Goal: Transaction & Acquisition: Purchase product/service

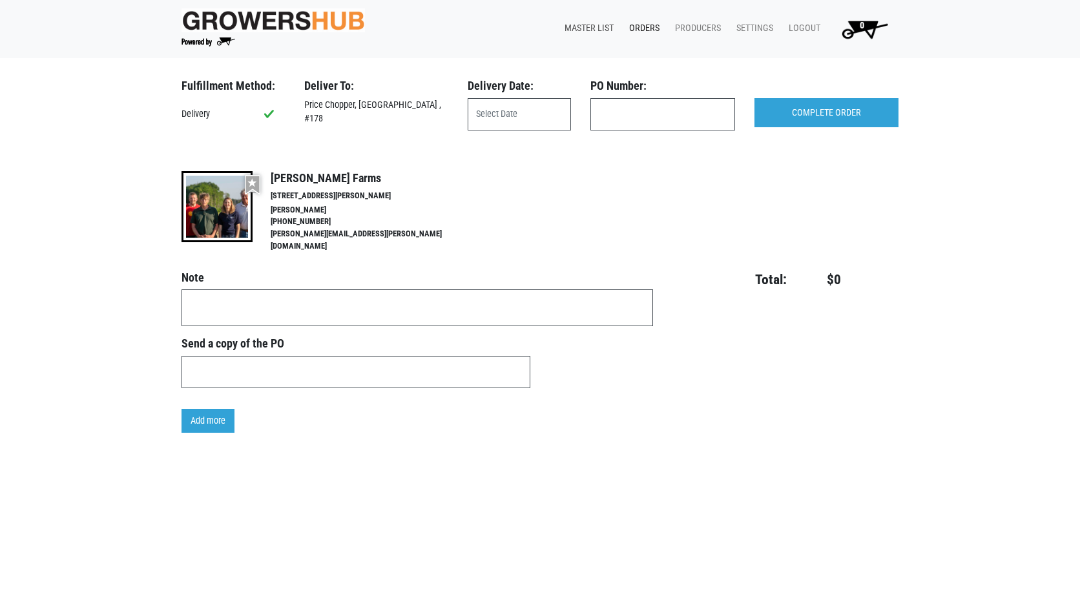
click at [590, 25] on link "Master List" at bounding box center [586, 28] width 65 height 25
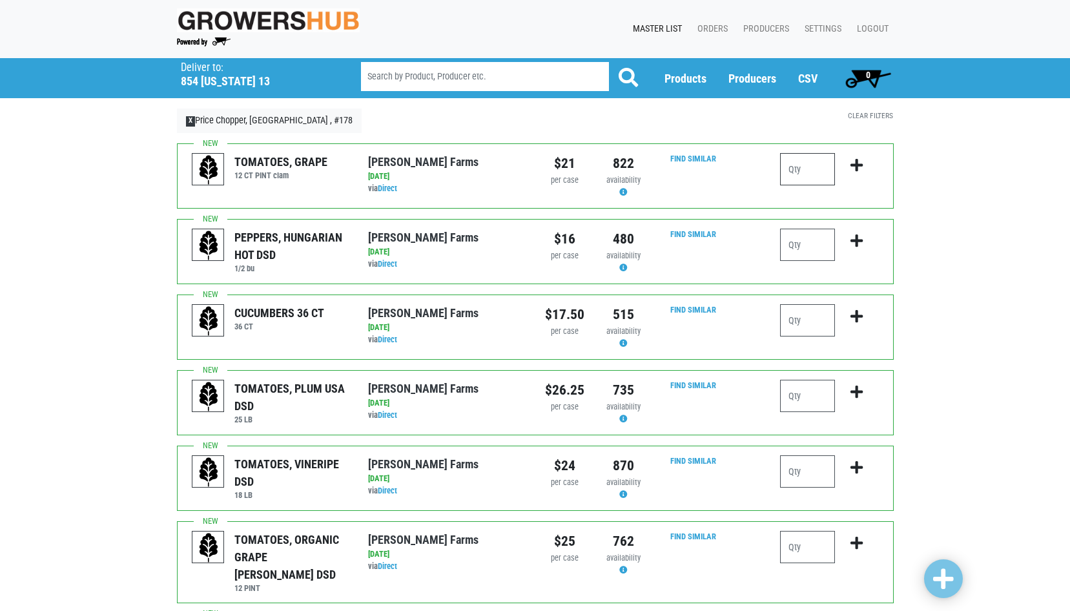
click at [801, 169] on input "number" at bounding box center [807, 169] width 55 height 32
click at [795, 316] on input "number" at bounding box center [807, 320] width 55 height 32
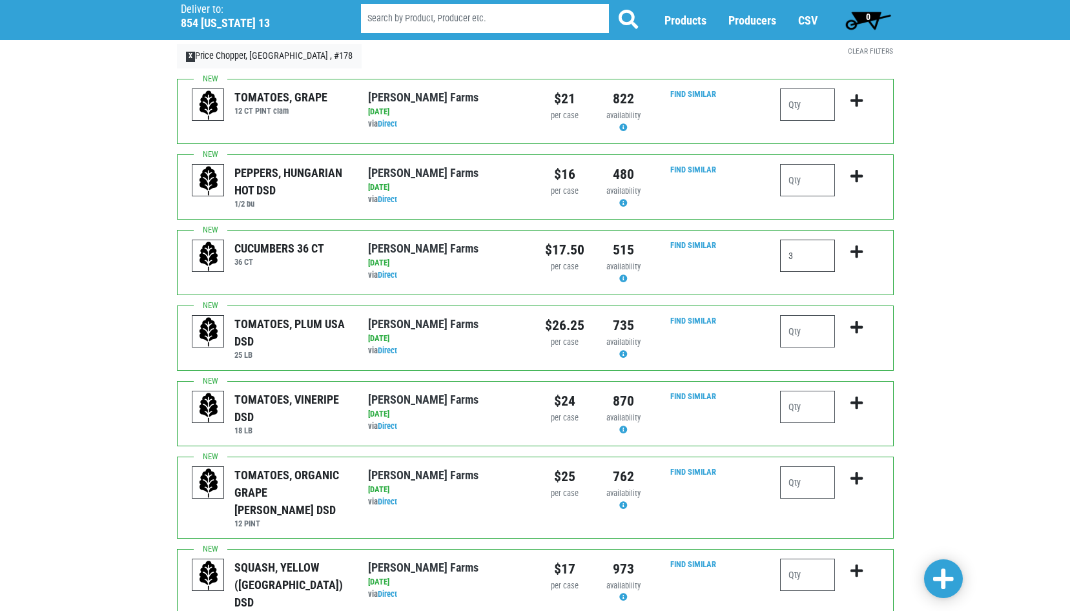
scroll to position [129, 0]
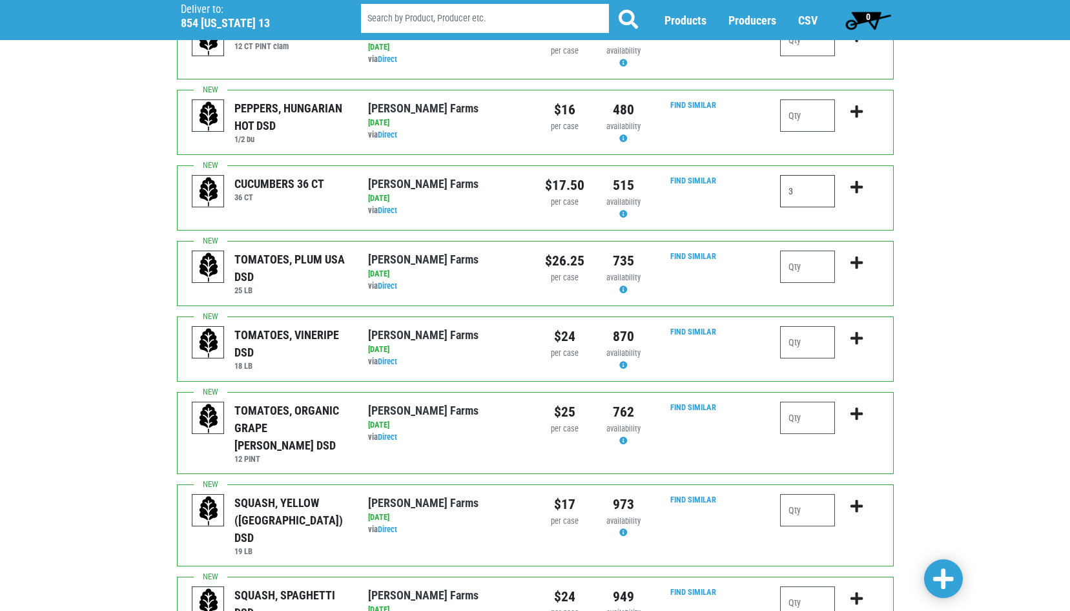
type input "3"
click at [798, 270] on input "number" at bounding box center [807, 267] width 55 height 32
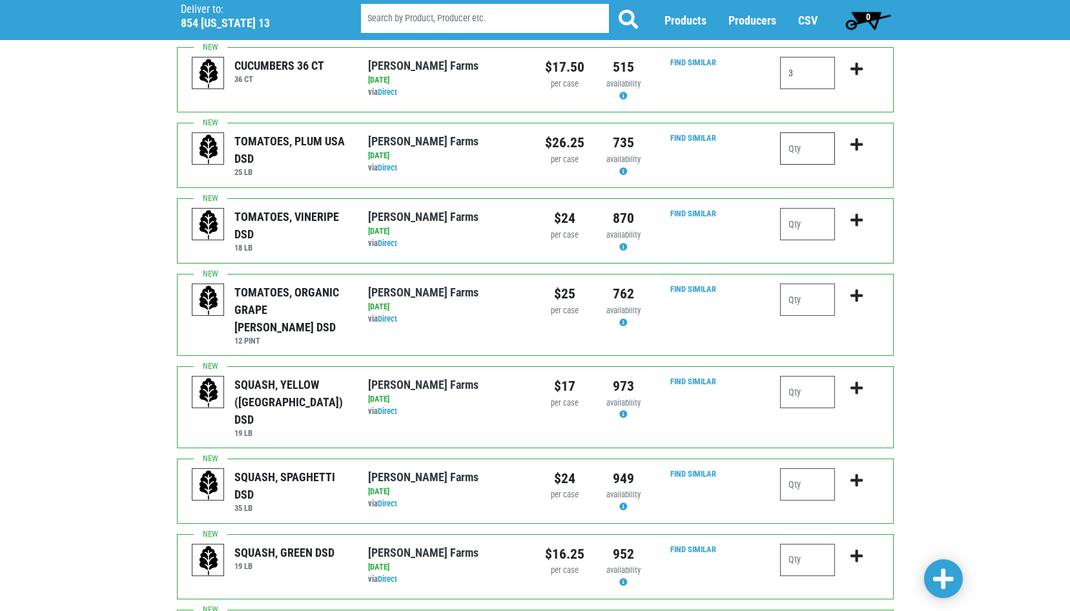
scroll to position [258, 0]
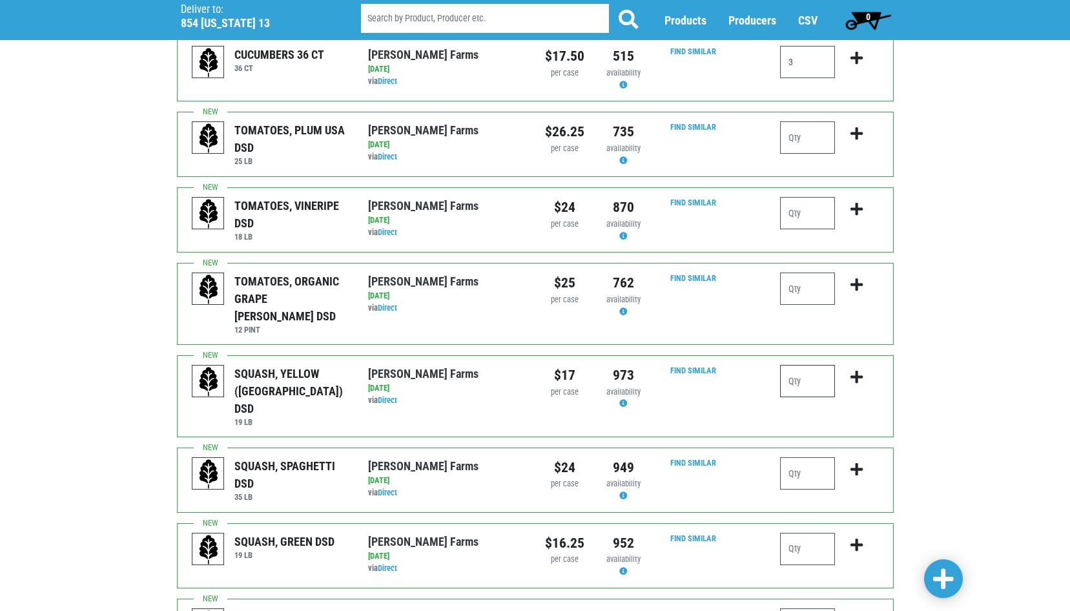
click at [800, 365] on input "number" at bounding box center [807, 381] width 55 height 32
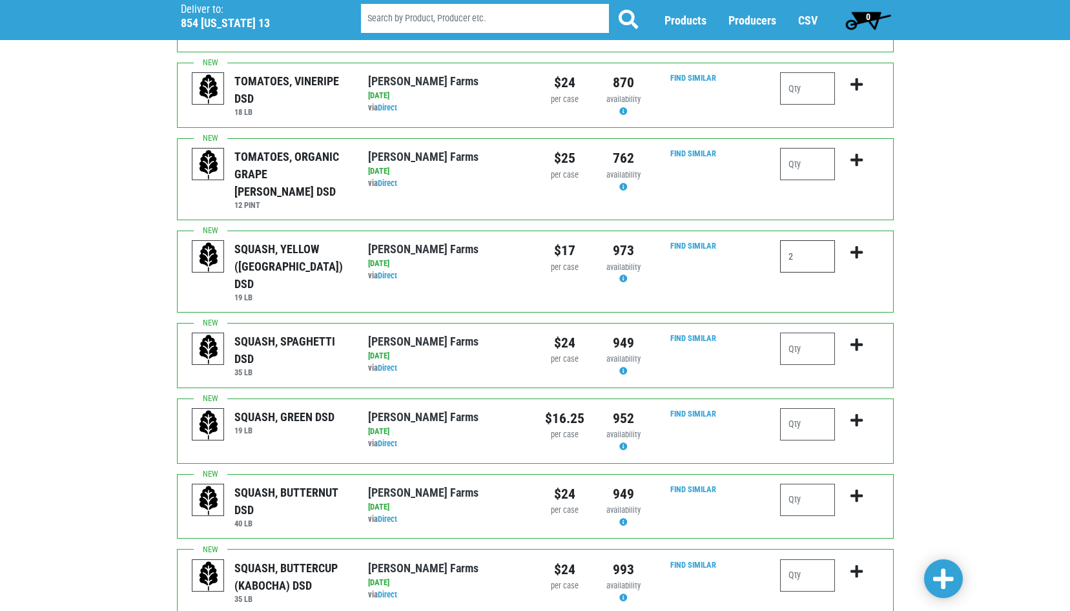
scroll to position [387, 0]
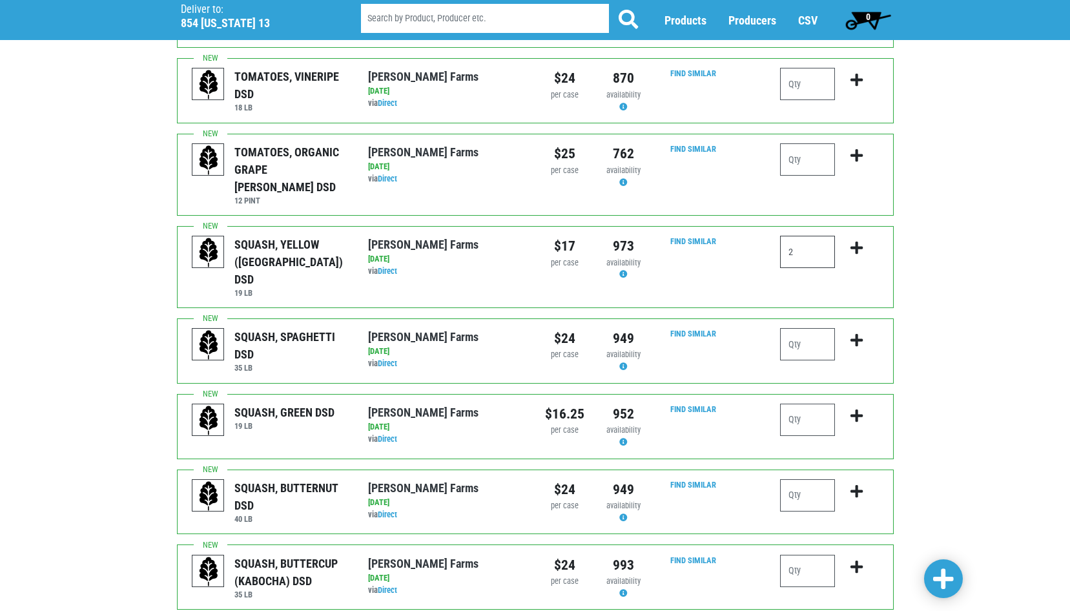
type input "2"
click at [799, 404] on input "number" at bounding box center [807, 420] width 55 height 32
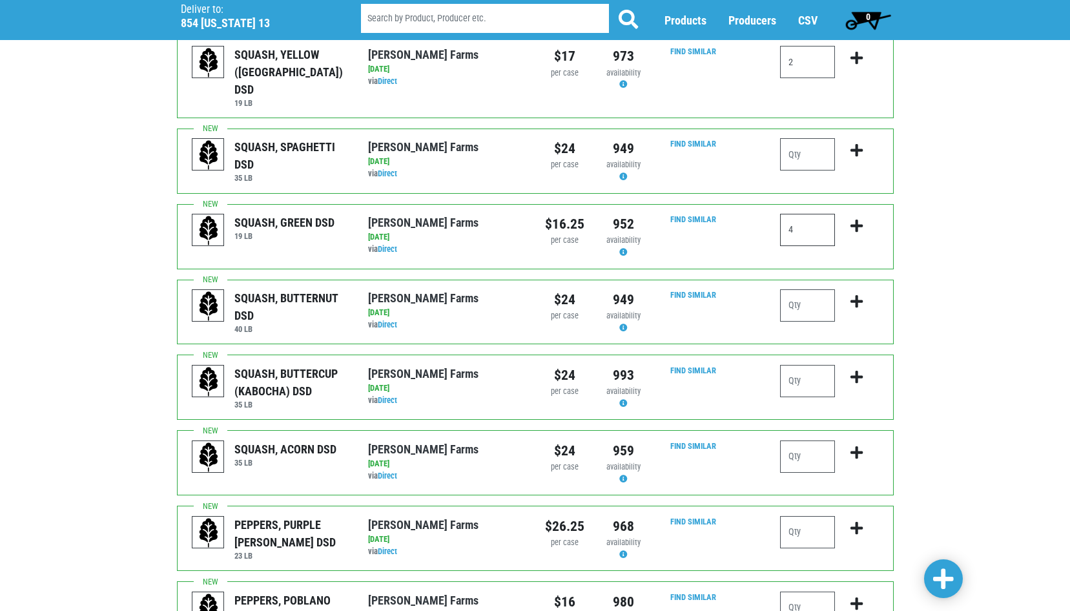
scroll to position [581, 0]
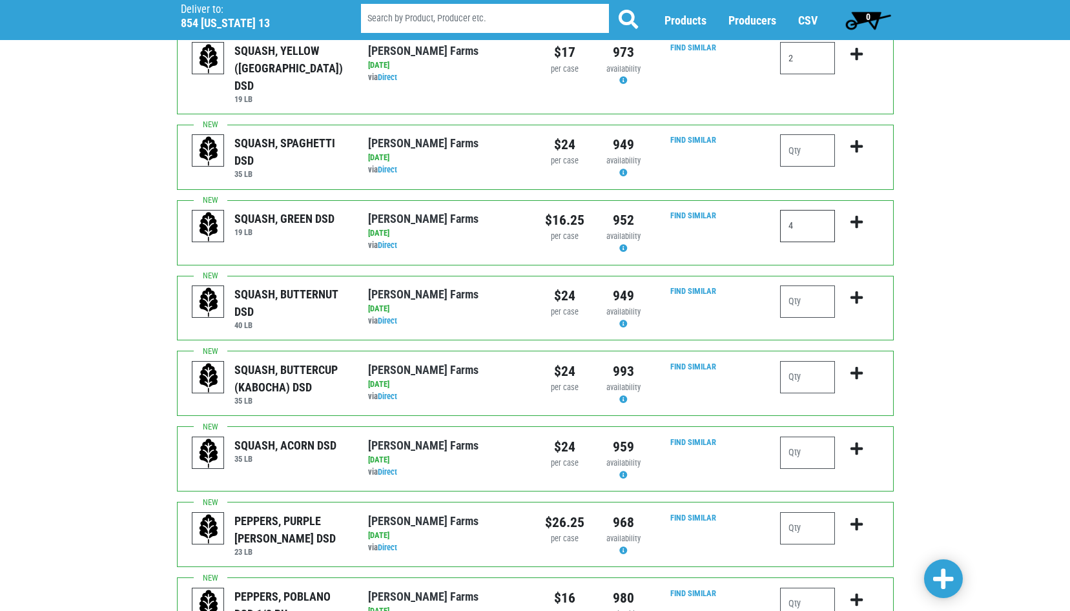
type input "4"
click at [796, 361] on input "number" at bounding box center [807, 377] width 55 height 32
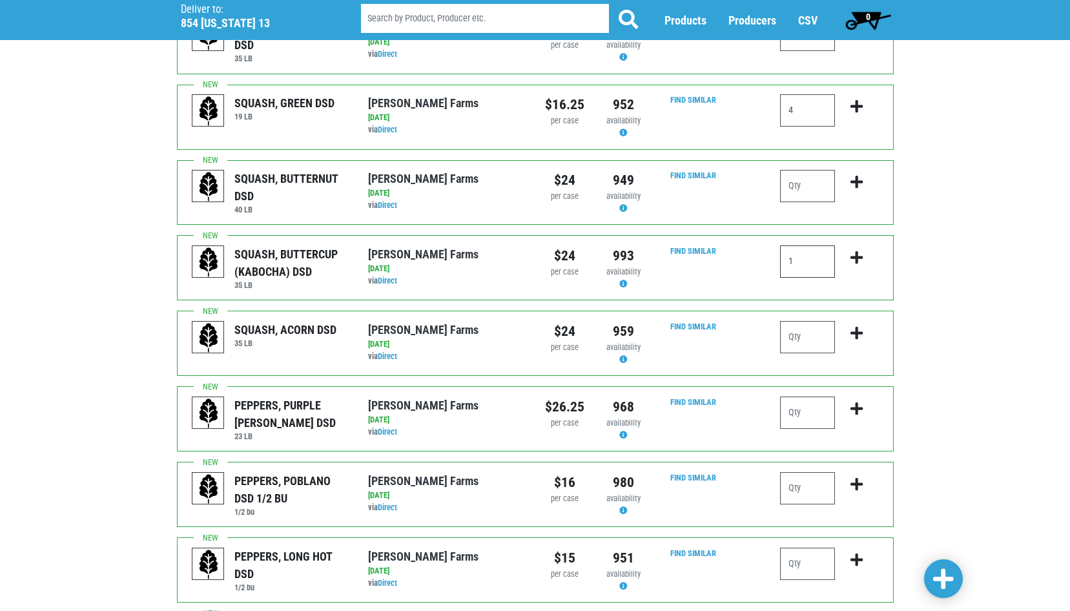
scroll to position [710, 0]
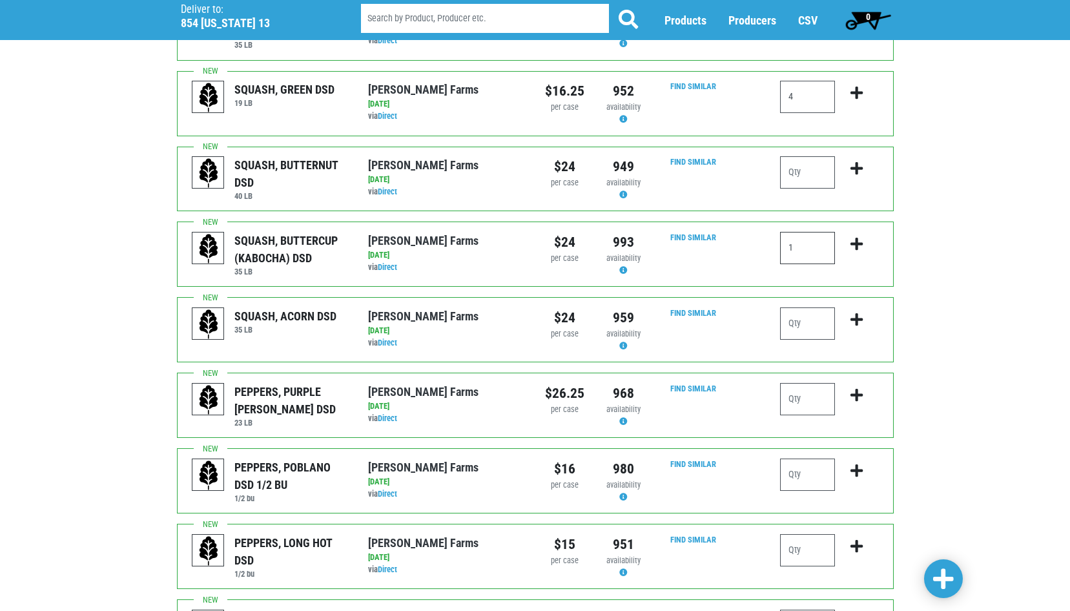
type input "1"
click at [799, 383] on input "number" at bounding box center [807, 399] width 55 height 32
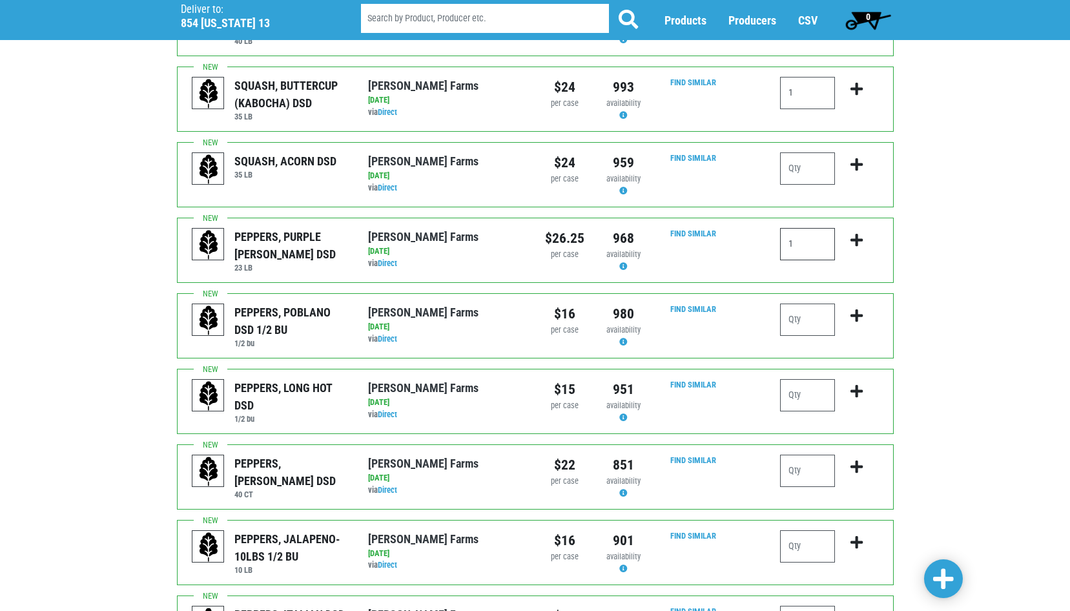
scroll to position [904, 0]
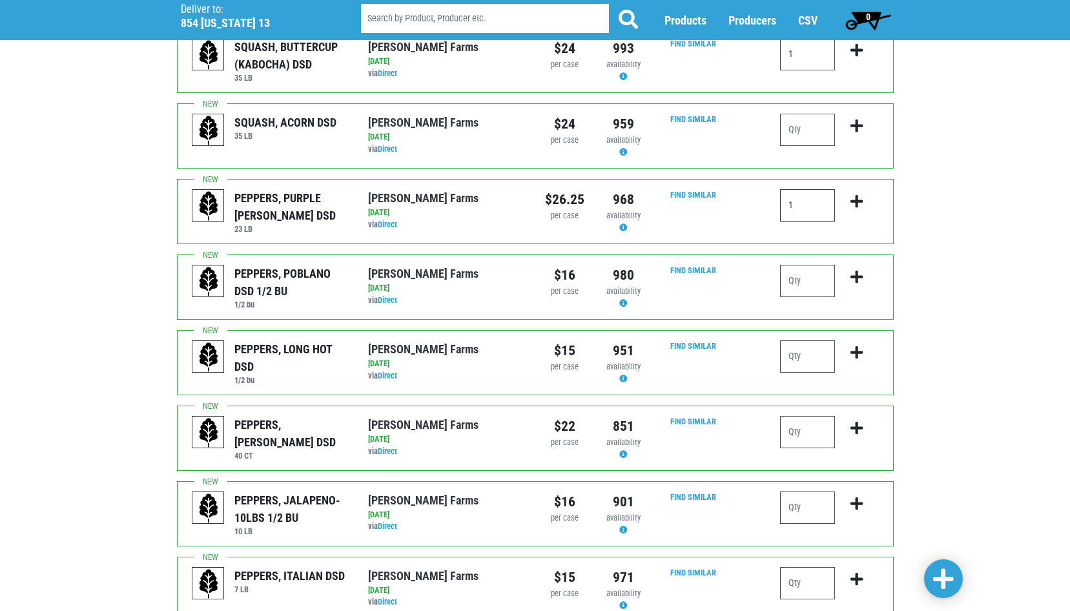
type input "1"
click at [799, 416] on input "number" at bounding box center [807, 432] width 55 height 32
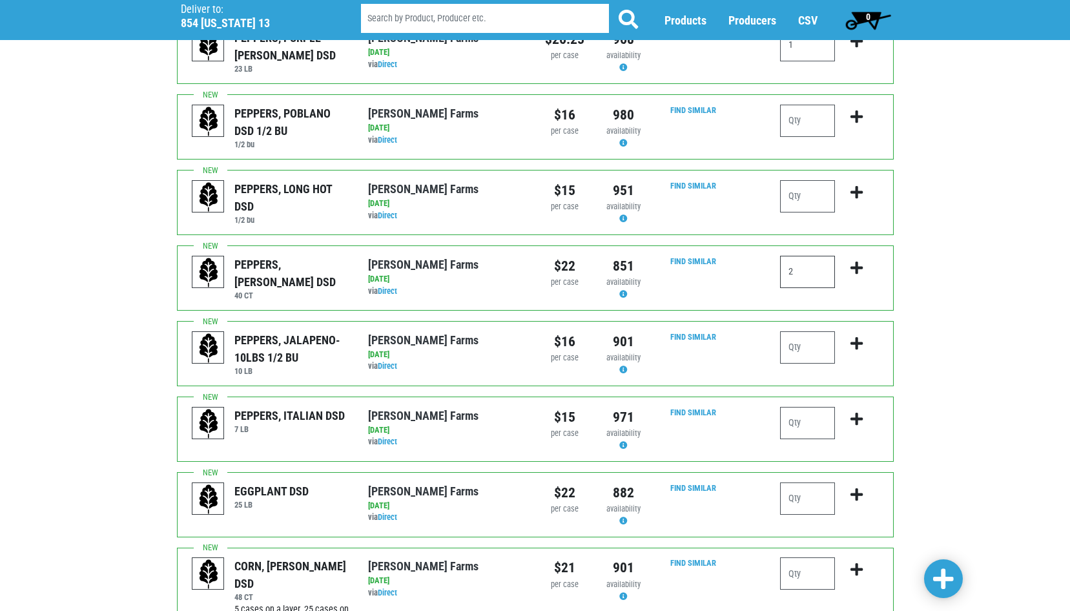
scroll to position [1098, 0]
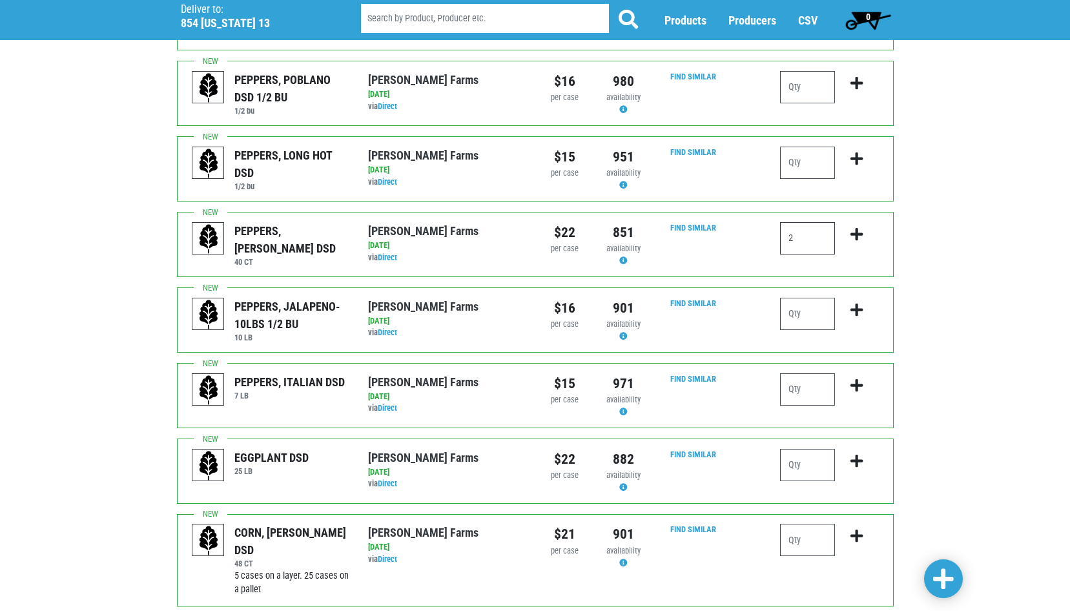
type input "2"
click at [792, 524] on input "number" at bounding box center [807, 540] width 55 height 32
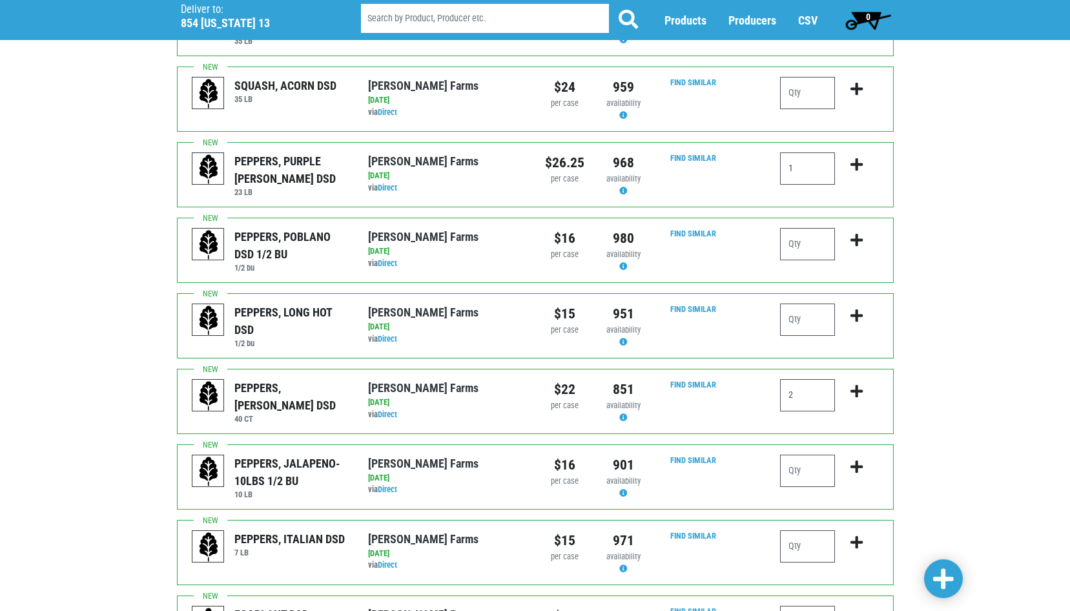
scroll to position [904, 0]
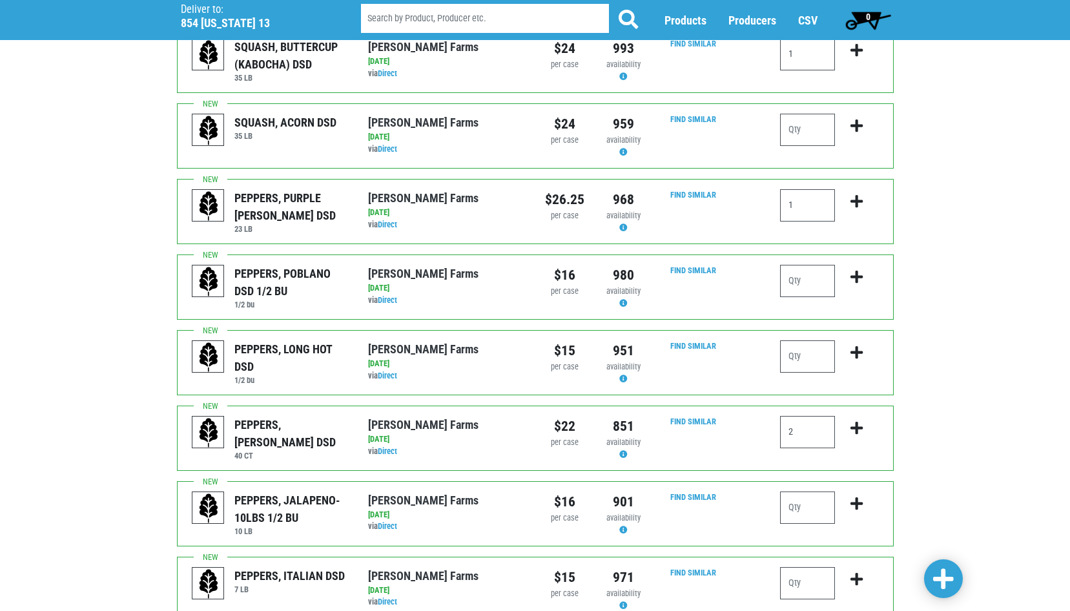
type input "5"
click at [797, 416] on input "2" at bounding box center [807, 432] width 55 height 32
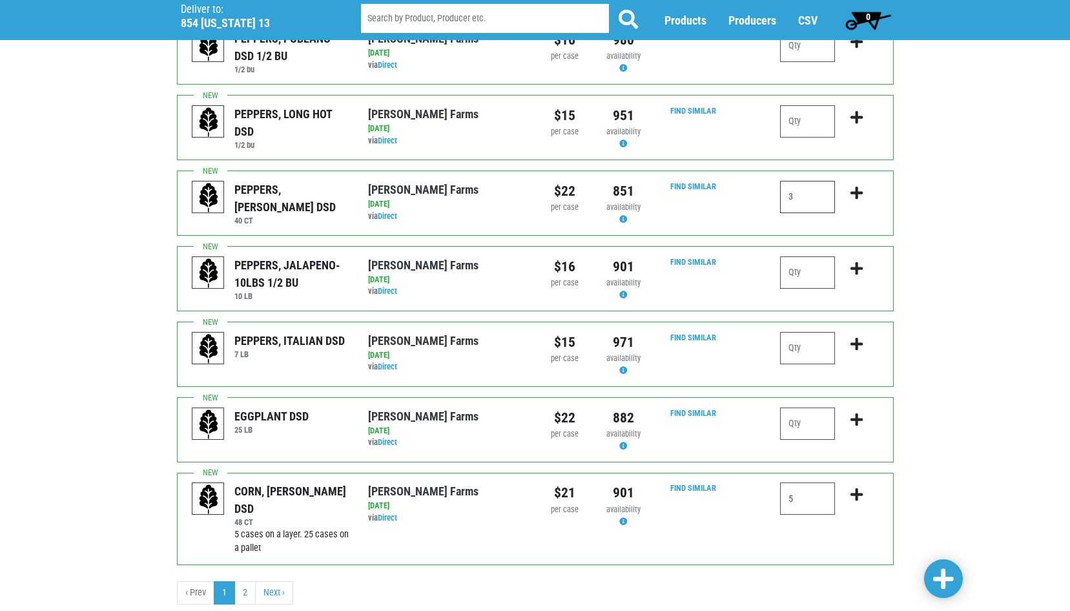
scroll to position [1141, 0]
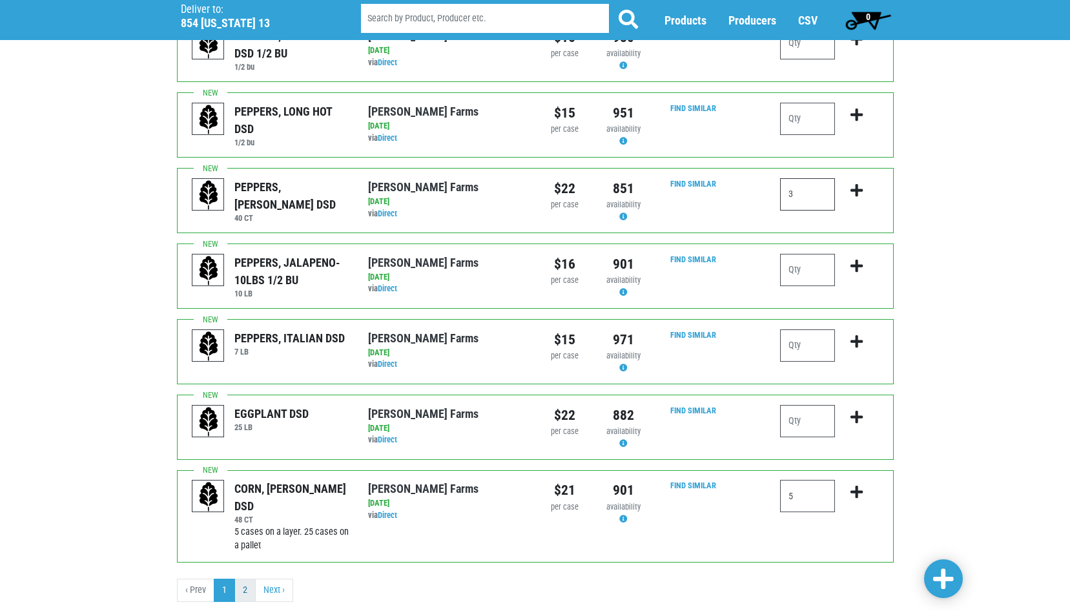
type input "3"
click at [240, 578] on link "2" at bounding box center [244, 589] width 21 height 23
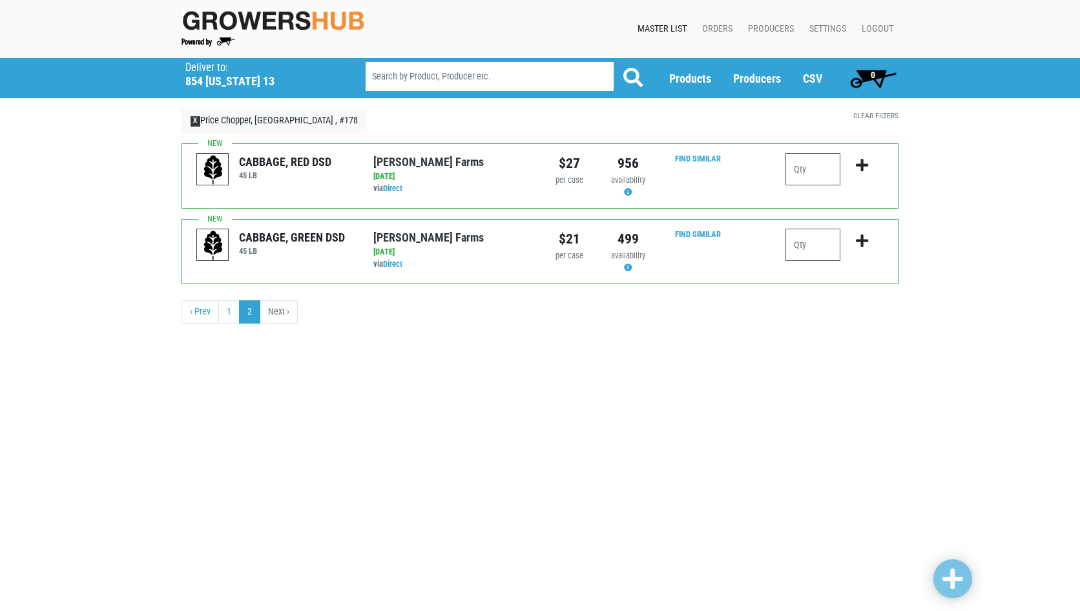
click at [958, 580] on body "Growers Hub 0 Master List Orders Producers Settings Logout Deliver To Price Cho…" at bounding box center [540, 305] width 1080 height 611
click at [233, 313] on link "1" at bounding box center [228, 311] width 21 height 23
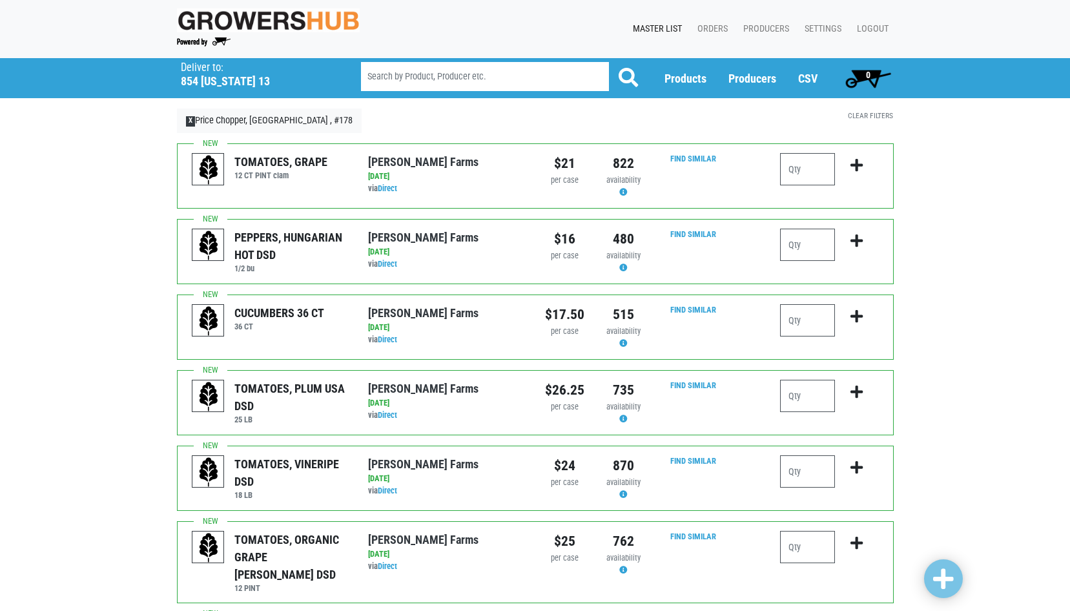
click at [808, 320] on input "number" at bounding box center [807, 320] width 55 height 32
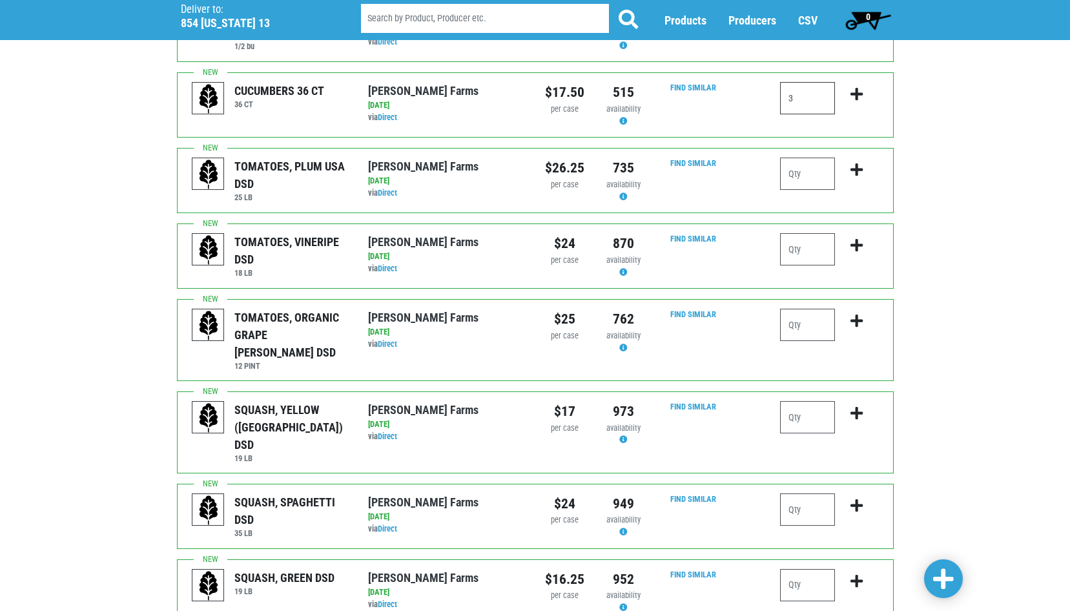
scroll to position [258, 0]
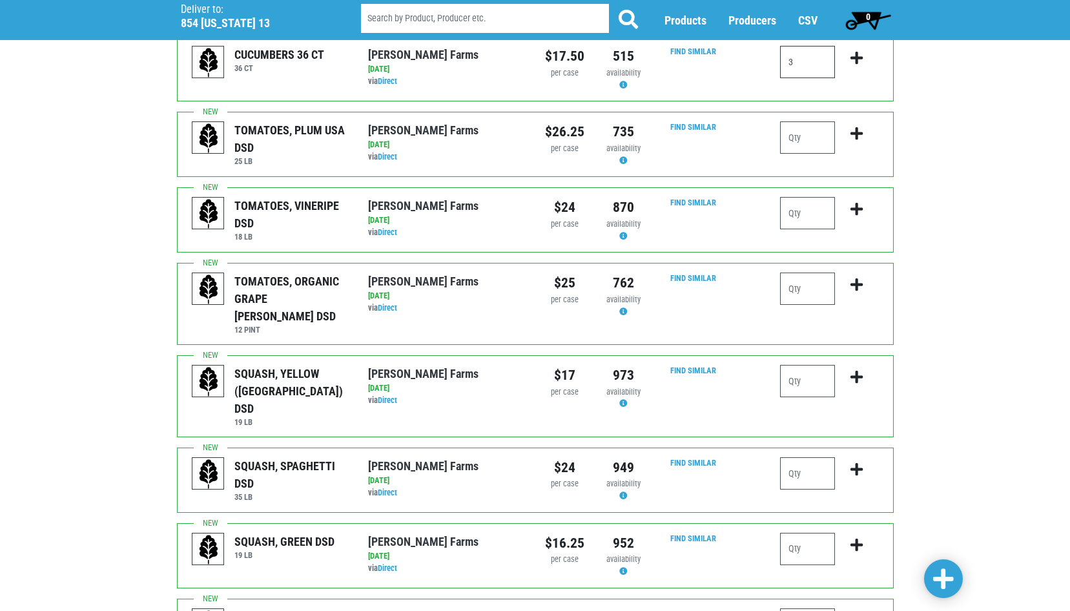
type input "3"
click at [797, 365] on input "number" at bounding box center [807, 381] width 55 height 32
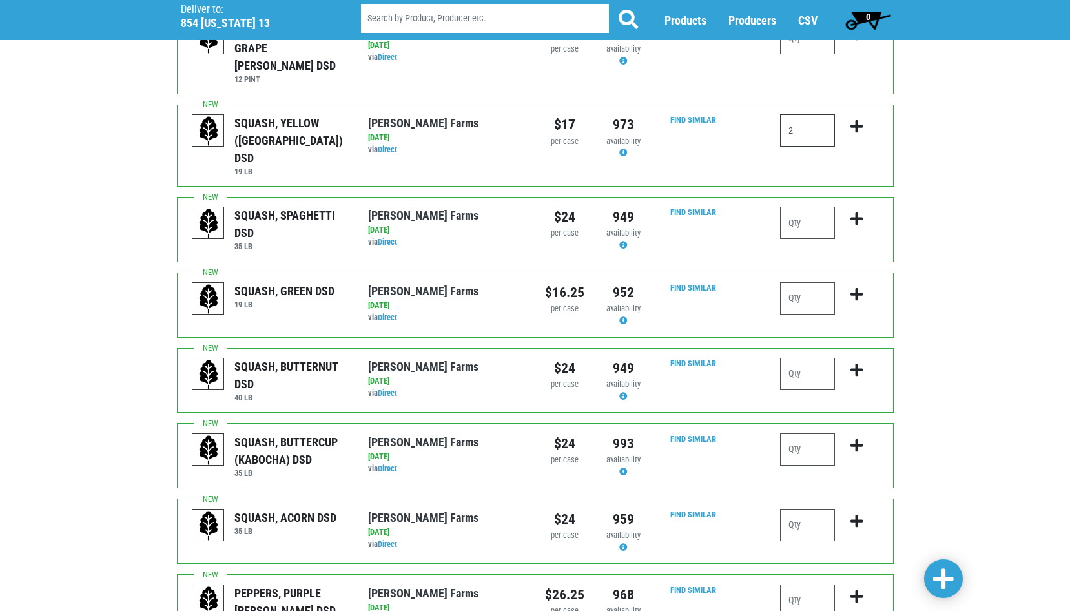
scroll to position [517, 0]
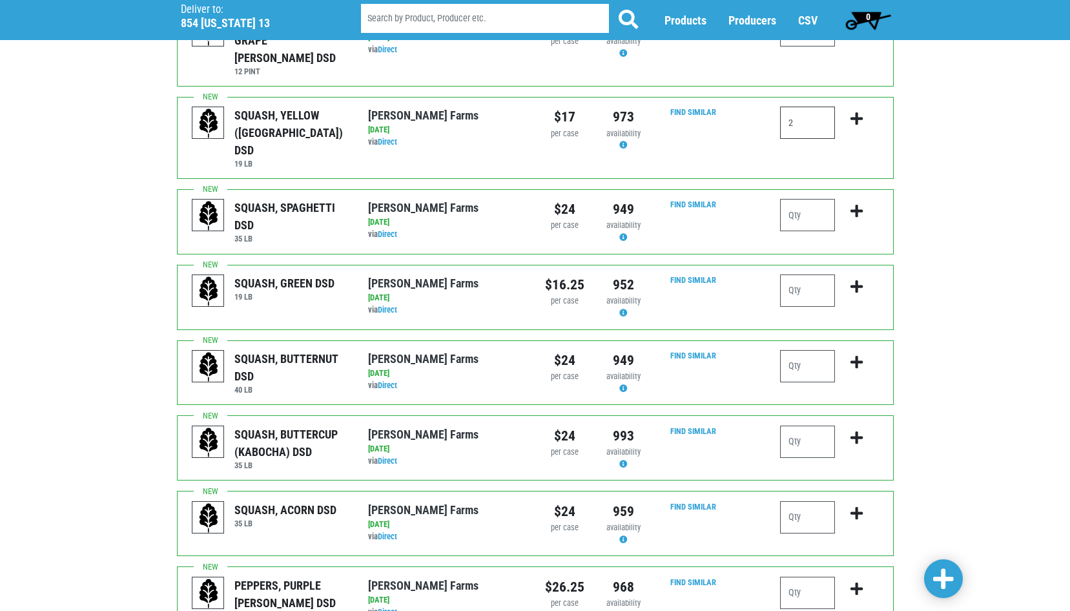
type input "2"
click at [785, 274] on input "number" at bounding box center [807, 290] width 55 height 32
type input "4"
click at [803, 350] on input "number" at bounding box center [807, 366] width 55 height 32
click at [794, 425] on input "number" at bounding box center [807, 441] width 55 height 32
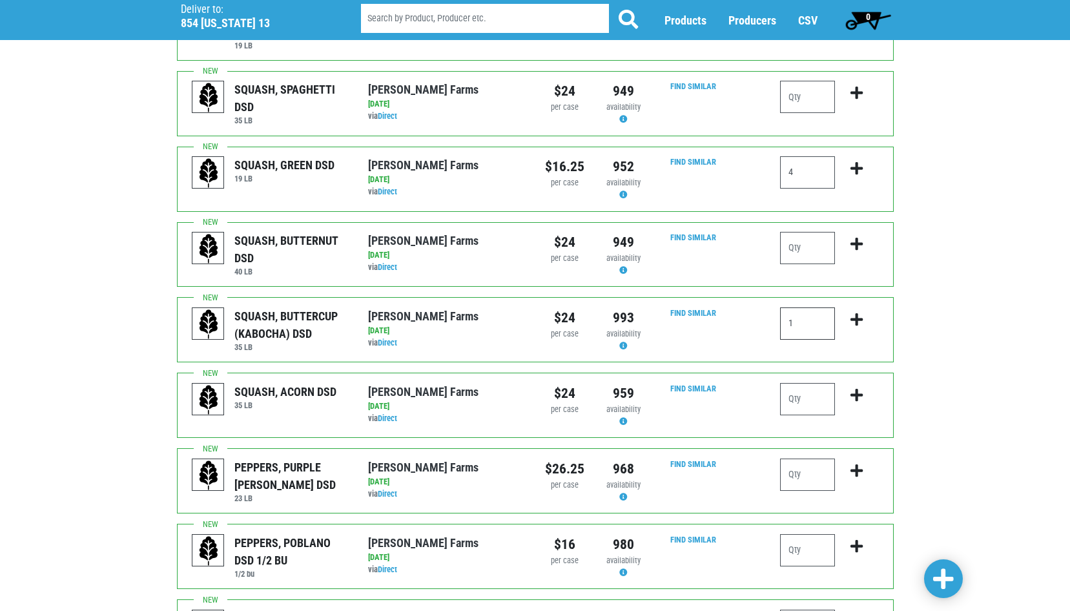
scroll to position [710, 0]
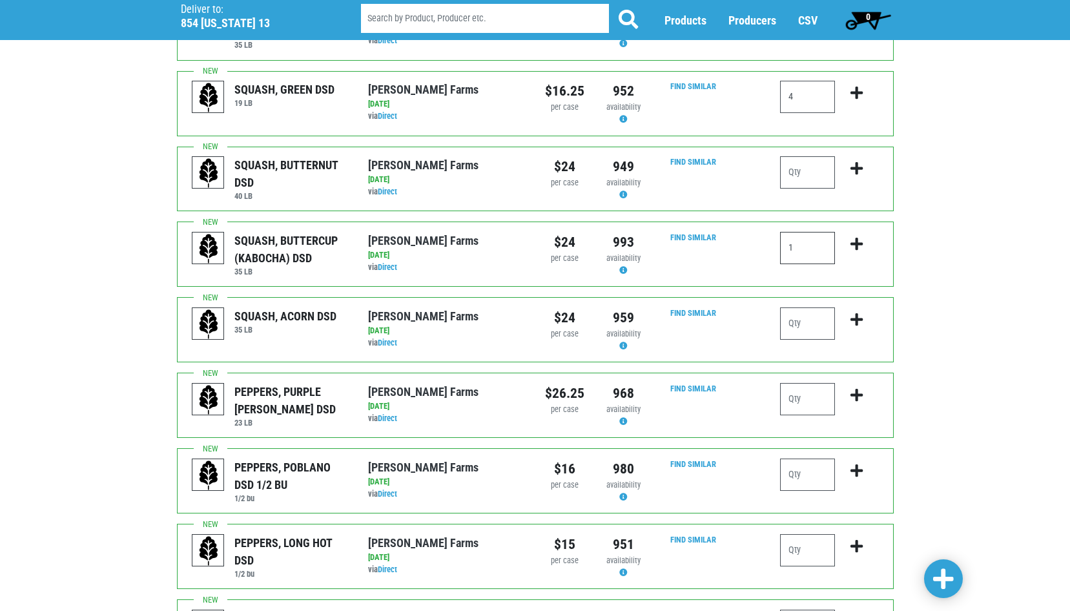
type input "1"
click at [802, 383] on input "number" at bounding box center [807, 399] width 55 height 32
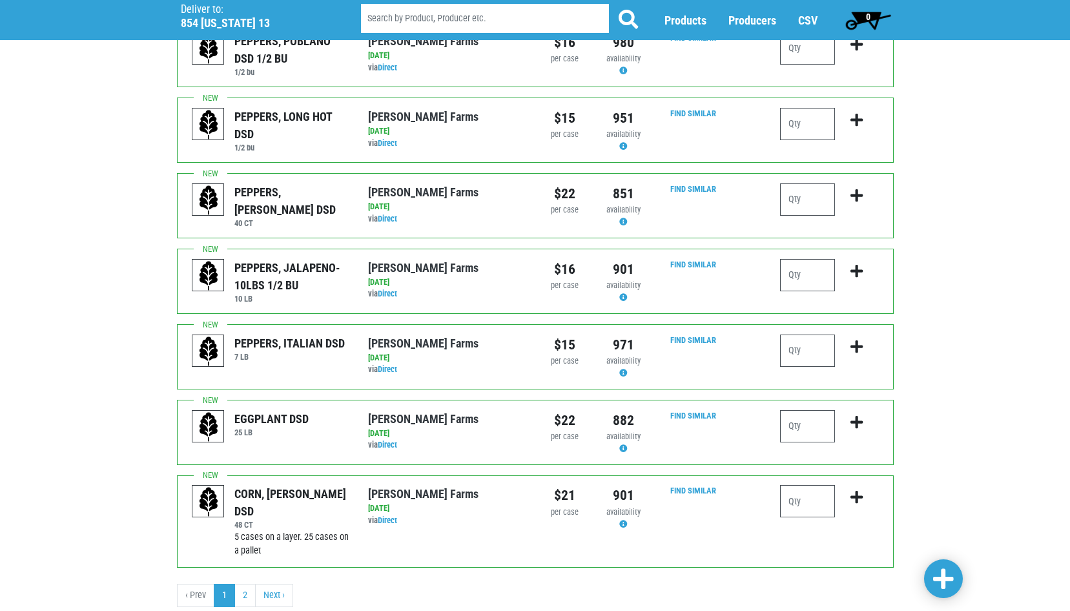
scroll to position [1141, 0]
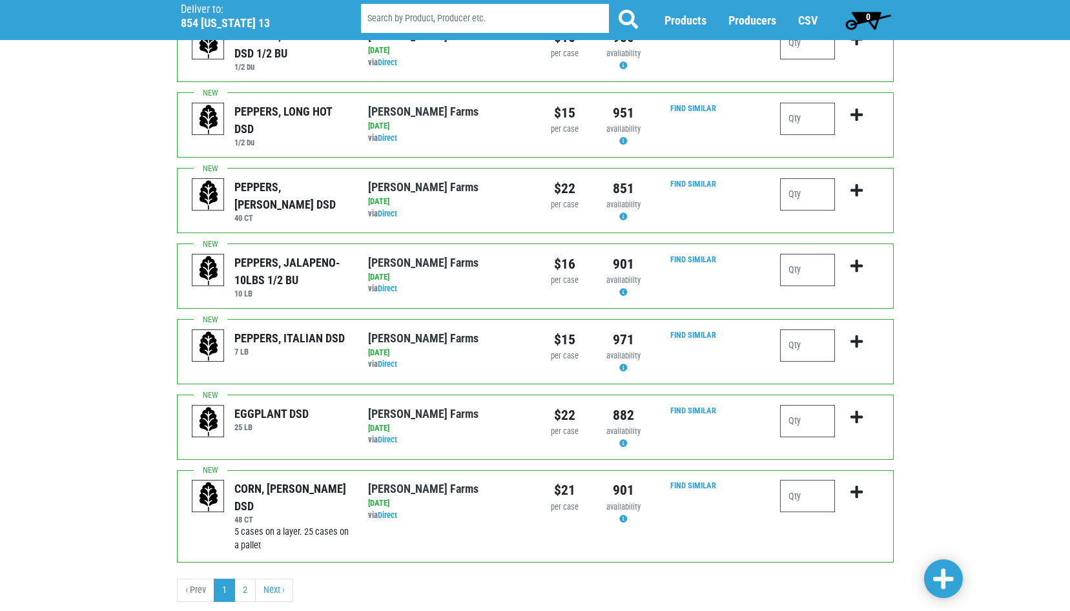
type input "1"
click at [810, 480] on input "number" at bounding box center [807, 496] width 55 height 32
type input "5"
click at [939, 577] on span at bounding box center [943, 579] width 21 height 23
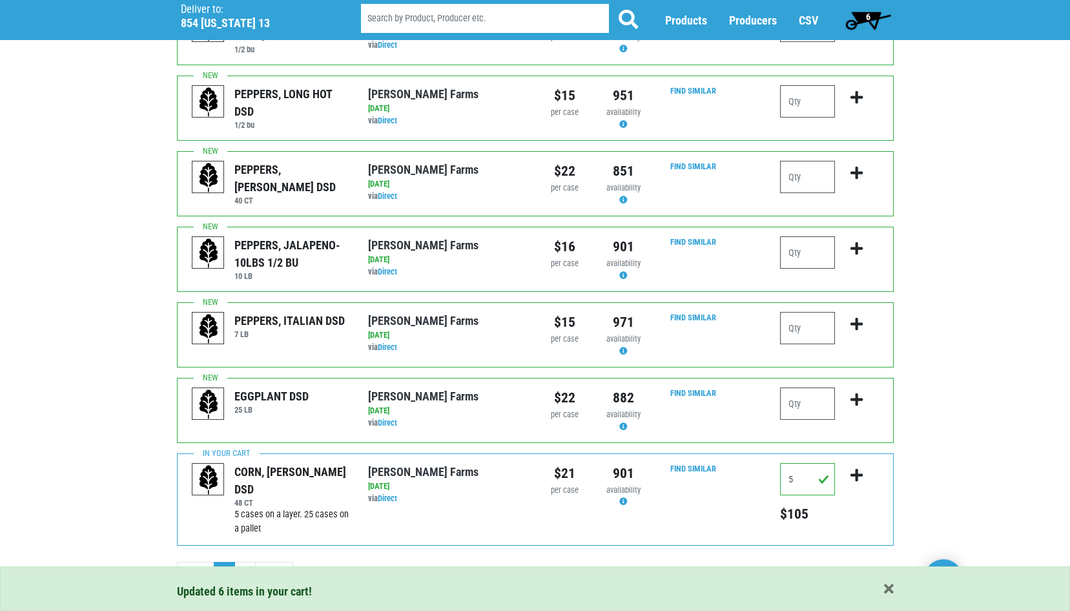
click at [866, 12] on span "6" at bounding box center [868, 17] width 5 height 10
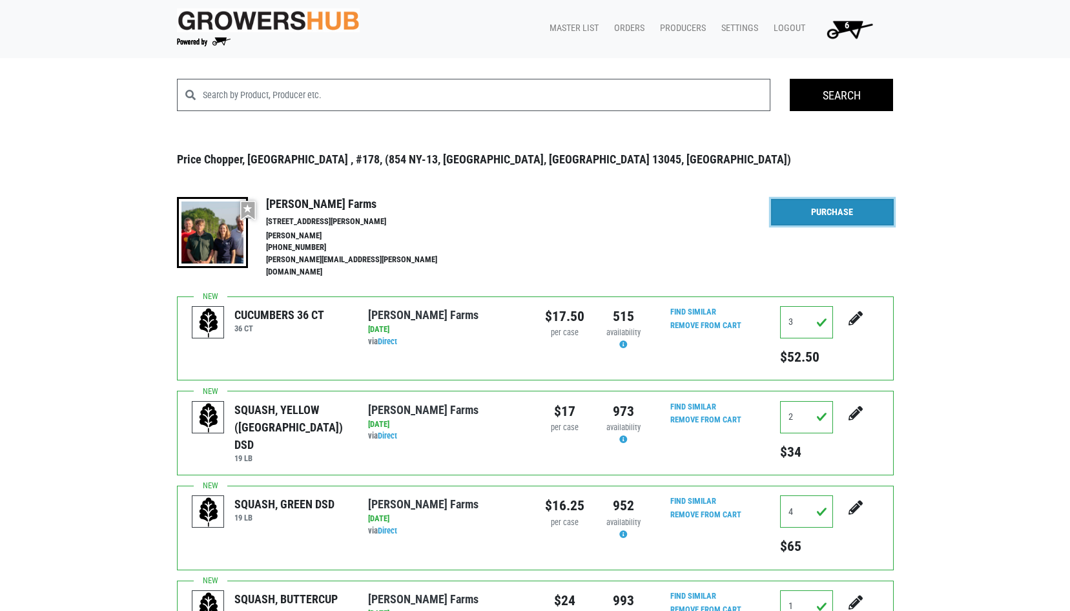
click at [817, 223] on link "Purchase" at bounding box center [832, 212] width 123 height 27
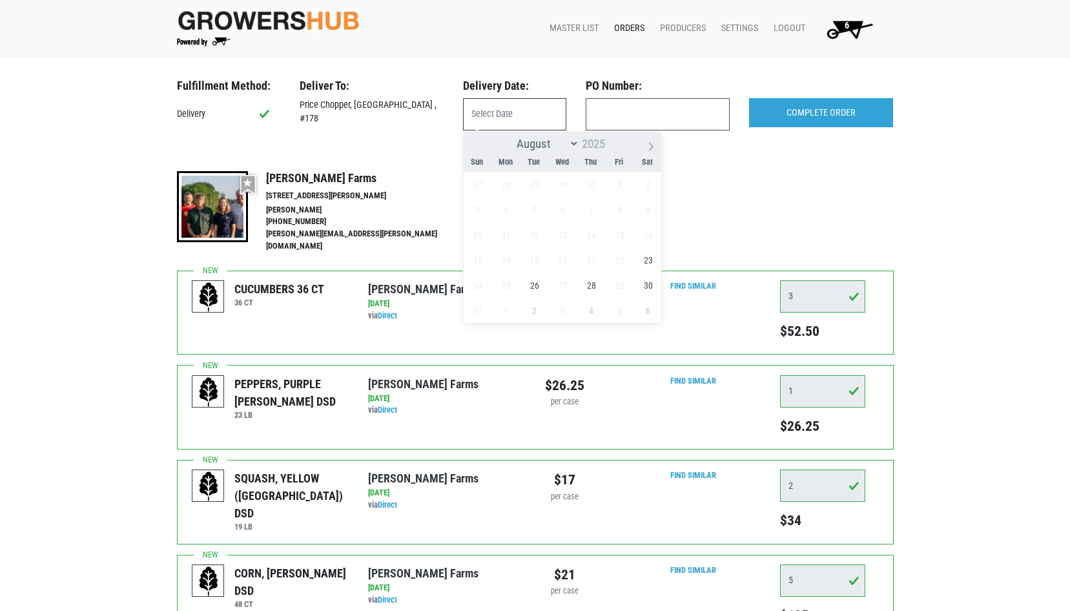
click at [520, 116] on input "text" at bounding box center [514, 114] width 103 height 32
click at [645, 261] on span "23" at bounding box center [647, 259] width 25 height 25
type input "[DATE]"
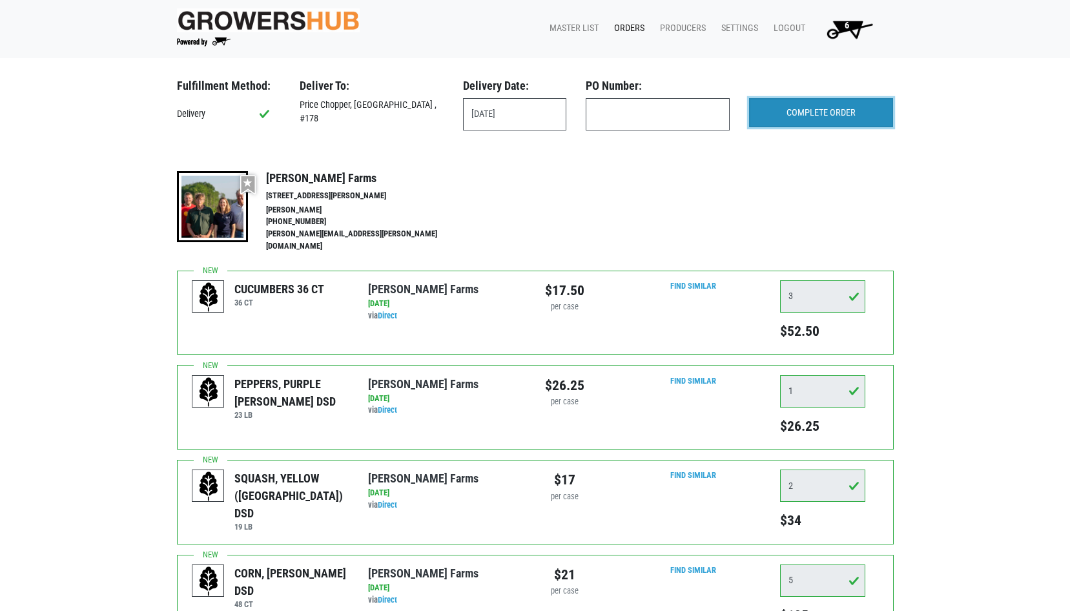
click at [828, 116] on input "COMPLETE ORDER" at bounding box center [821, 113] width 144 height 30
